Goal: Navigation & Orientation: Find specific page/section

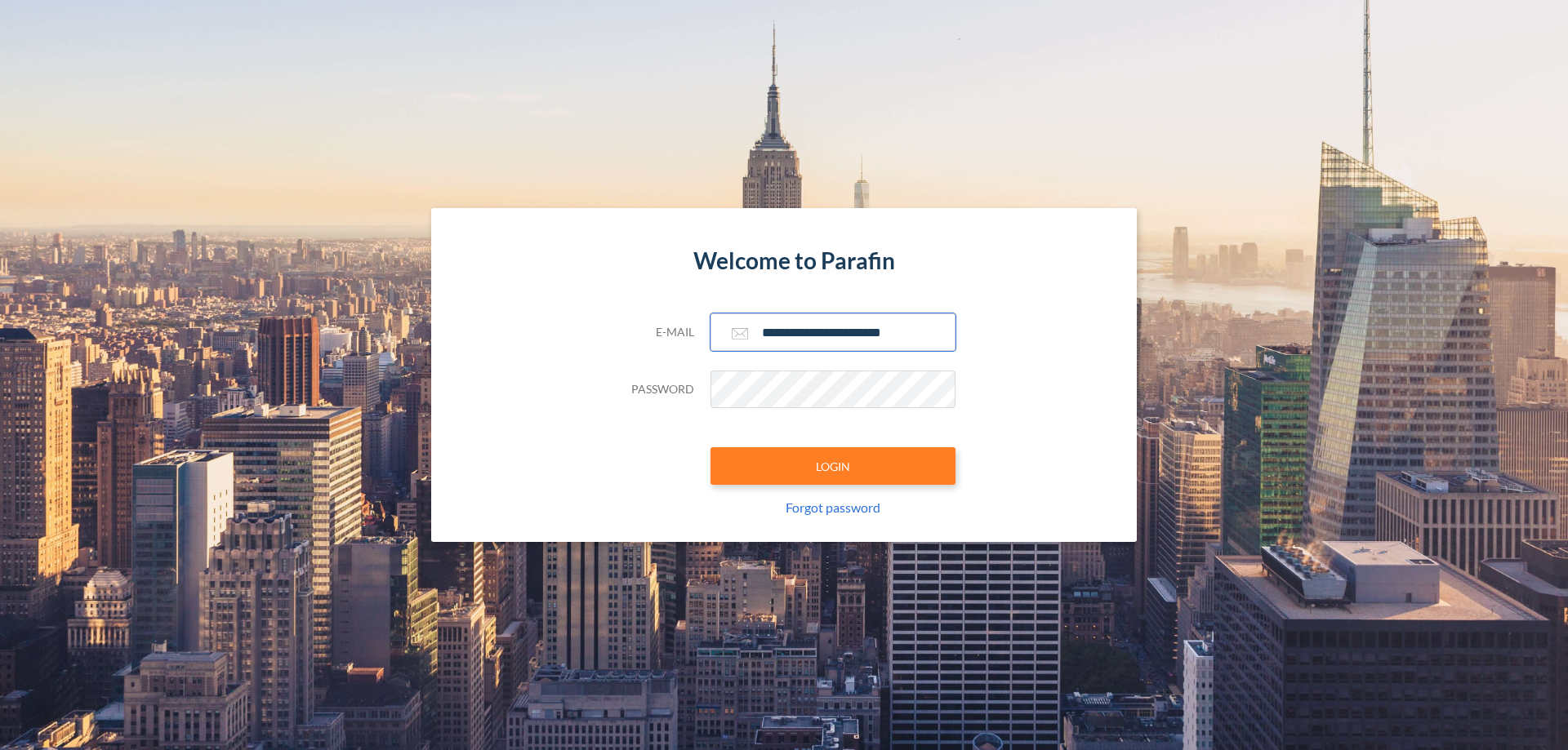
type input "**********"
click at [833, 467] on button "LOGIN" at bounding box center [833, 466] width 245 height 37
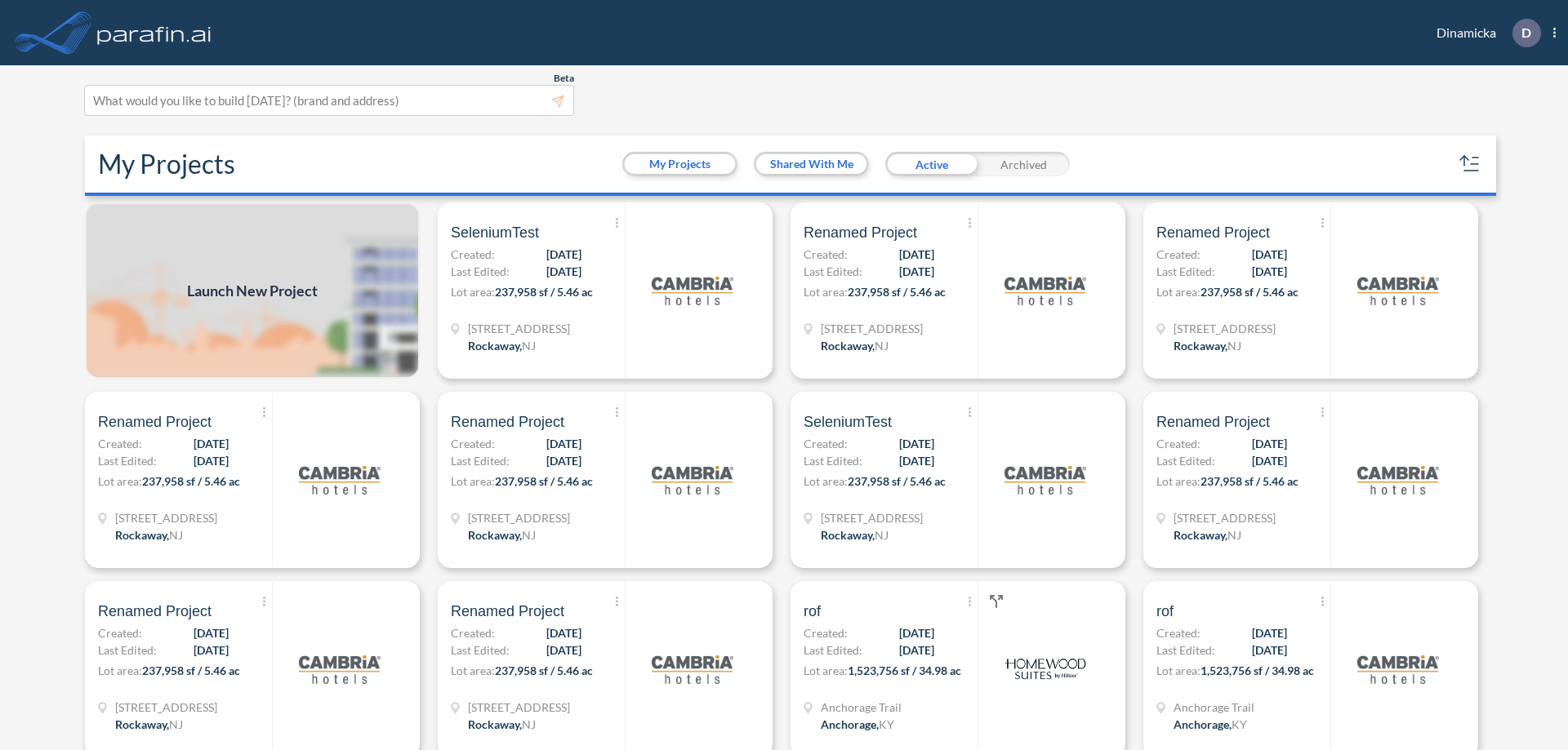
scroll to position [4, 0]
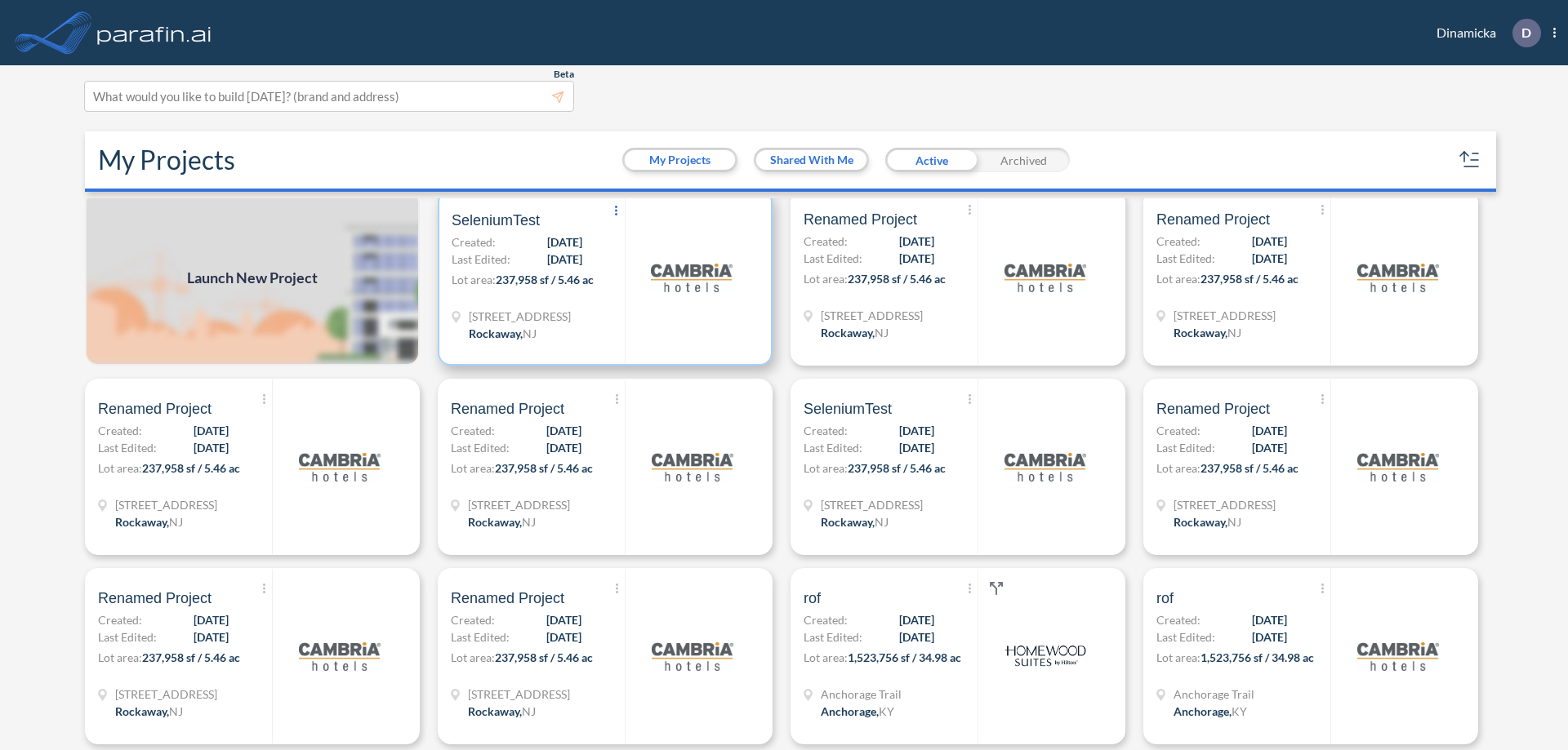
click at [615, 211] on icon at bounding box center [616, 211] width 3 height 10
